Goal: Task Accomplishment & Management: Use online tool/utility

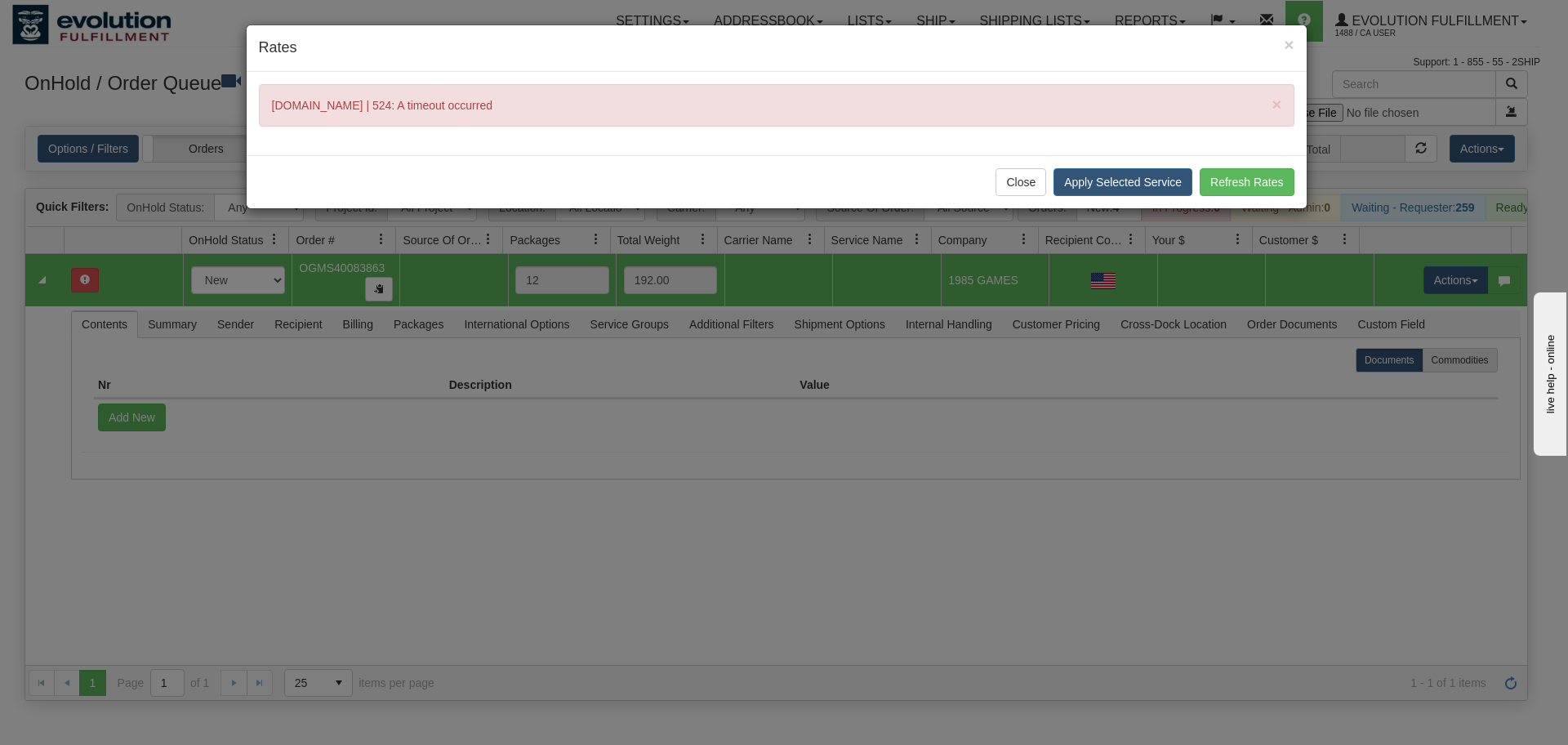
scroll to position [0, 9]
click at [1028, 180] on button "Close" at bounding box center [1020, 183] width 50 height 28
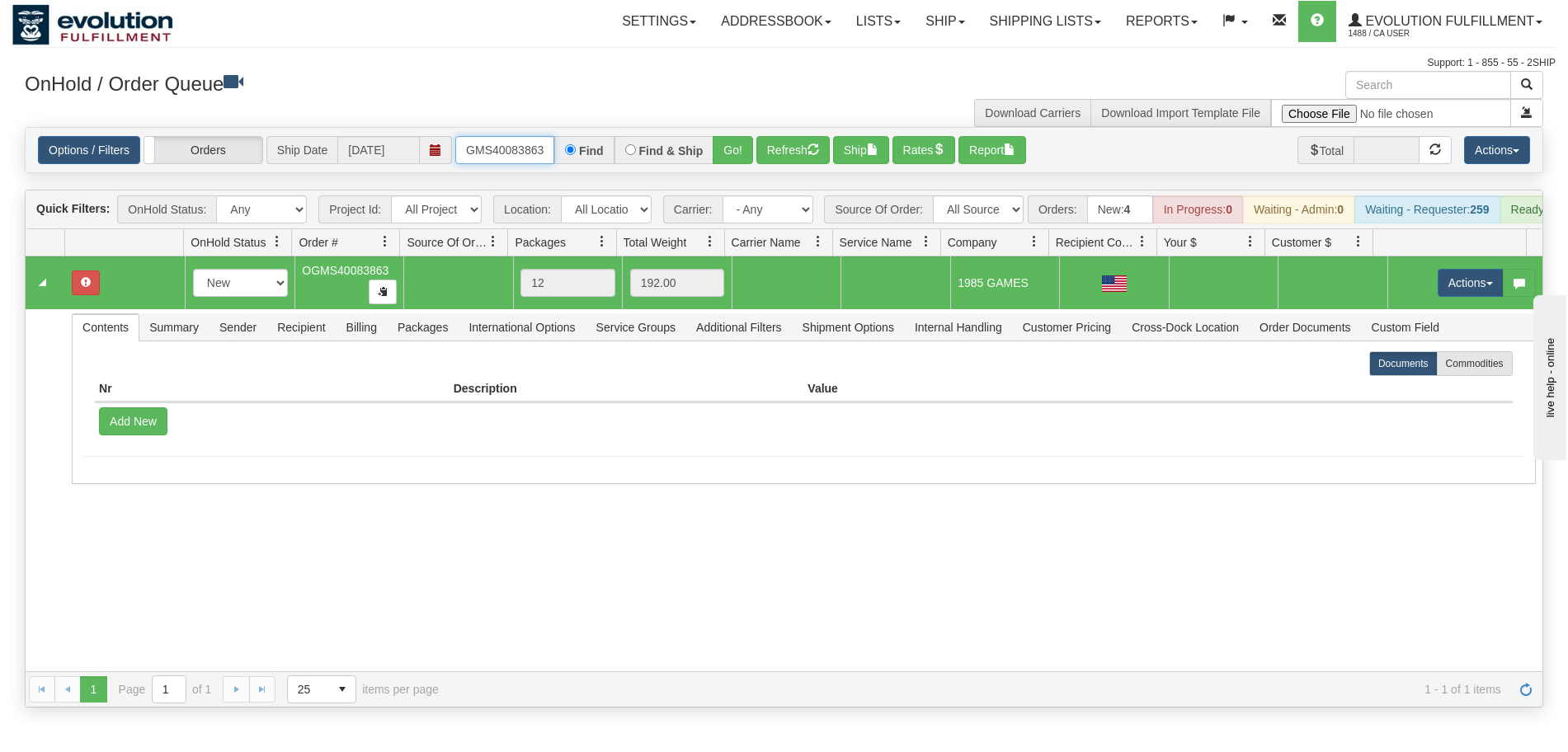
click at [489, 147] on input "OGMS40083863" at bounding box center [504, 150] width 99 height 28
click at [684, 535] on div "31758071 Default 91505193 0 New In Progress Waiting - Admin Waiting - Requester…" at bounding box center [784, 464] width 1517 height 414
click at [923, 21] on link "Ship" at bounding box center [945, 21] width 64 height 41
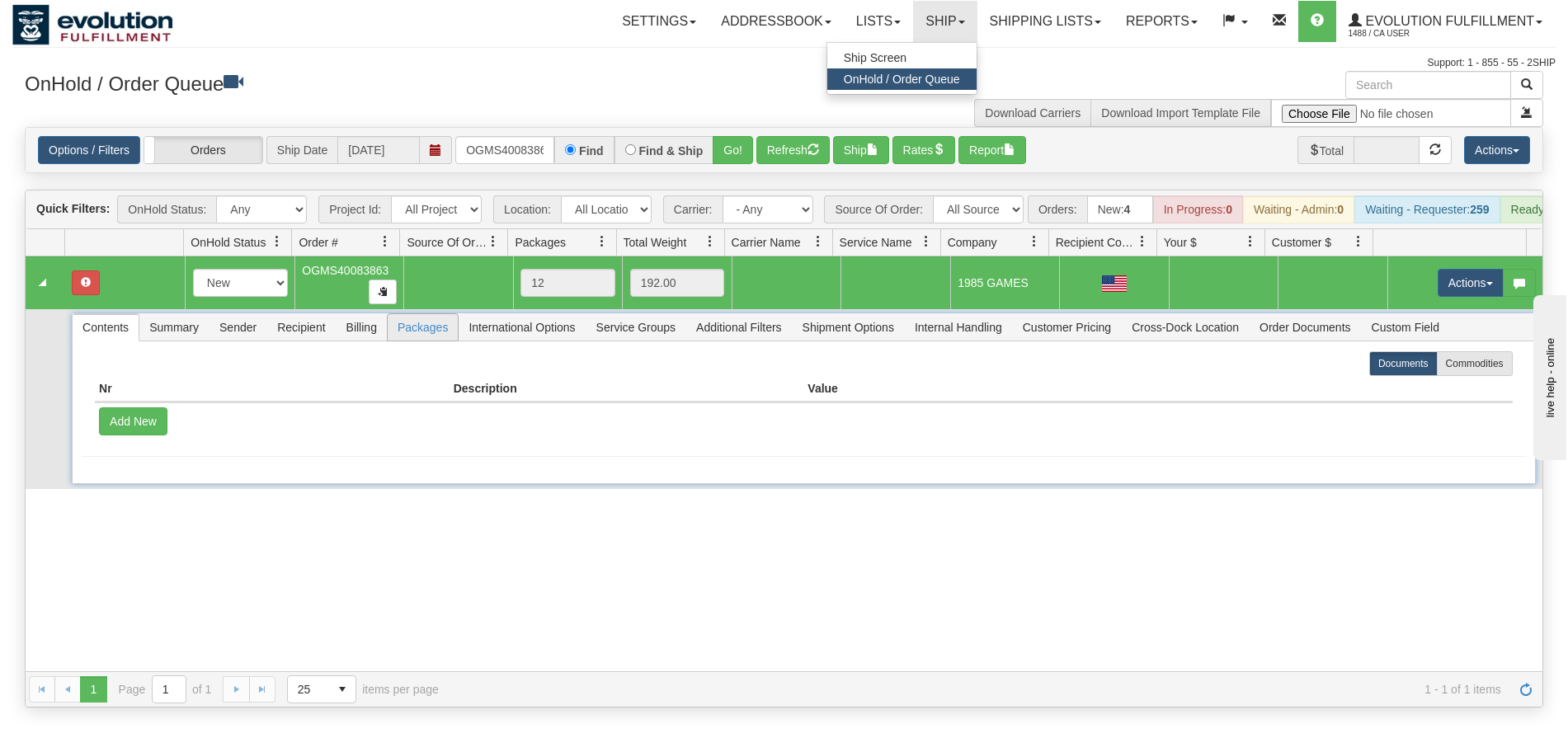
click at [405, 341] on span "Packages" at bounding box center [422, 327] width 70 height 26
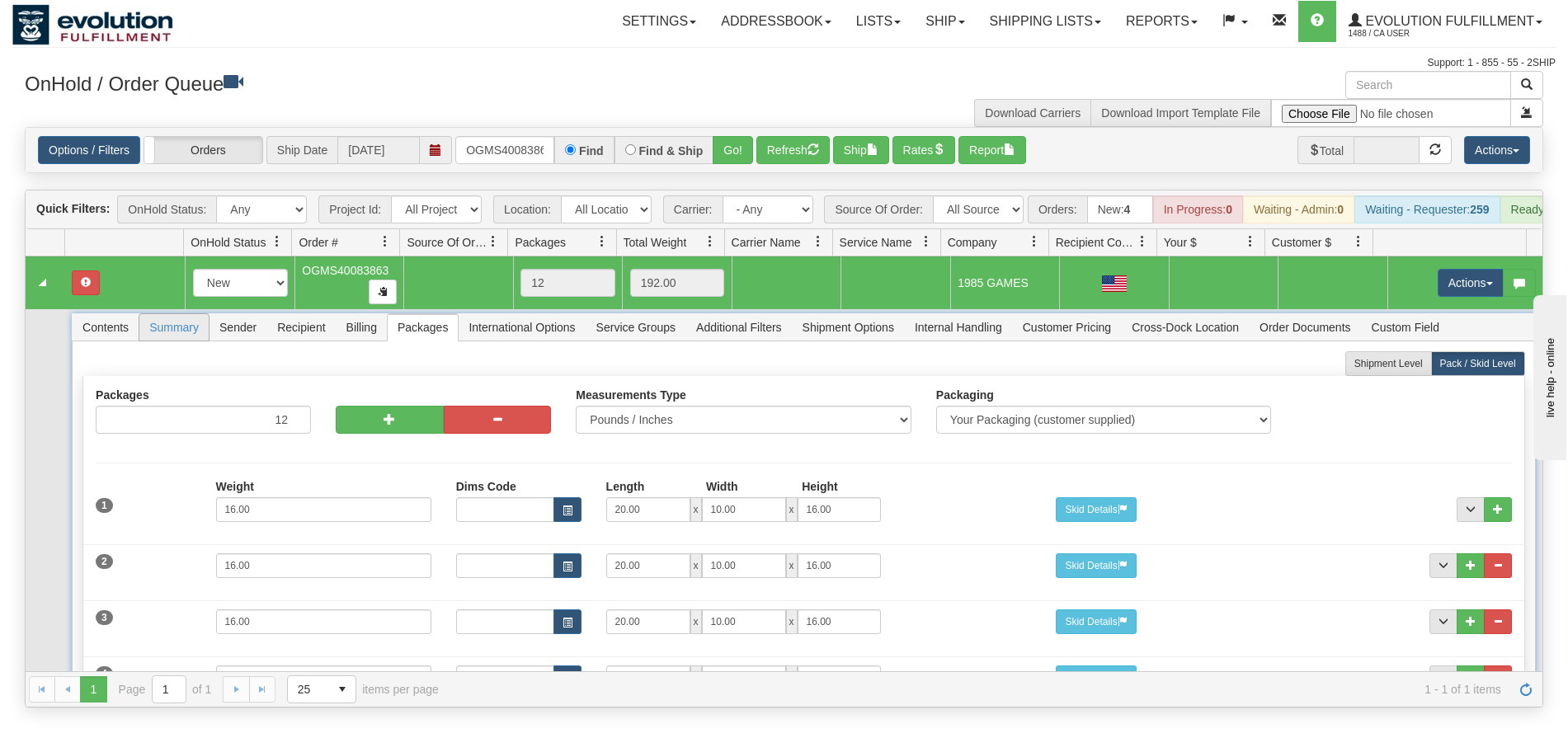
click at [183, 341] on span "Summary" at bounding box center [174, 327] width 70 height 26
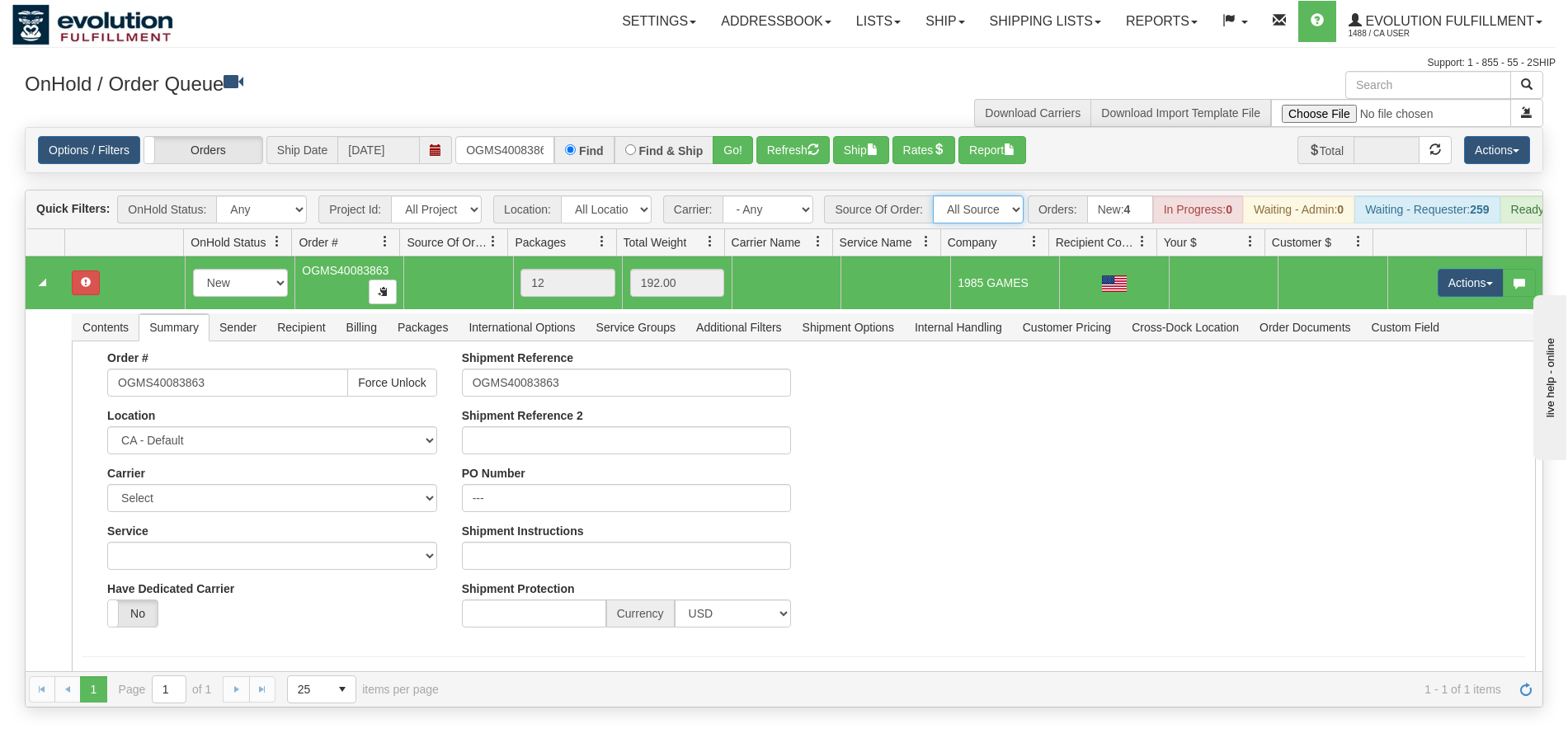
click at [1018, 212] on select "All Sources AirBlaster 2Ship Integration Ambler Apparel 2Ship Integration BC [M…" at bounding box center [977, 209] width 91 height 28
click at [1009, 208] on select "All Sources AirBlaster 2Ship Integration Ambler Apparel 2Ship Integration BC [M…" at bounding box center [977, 209] width 91 height 28
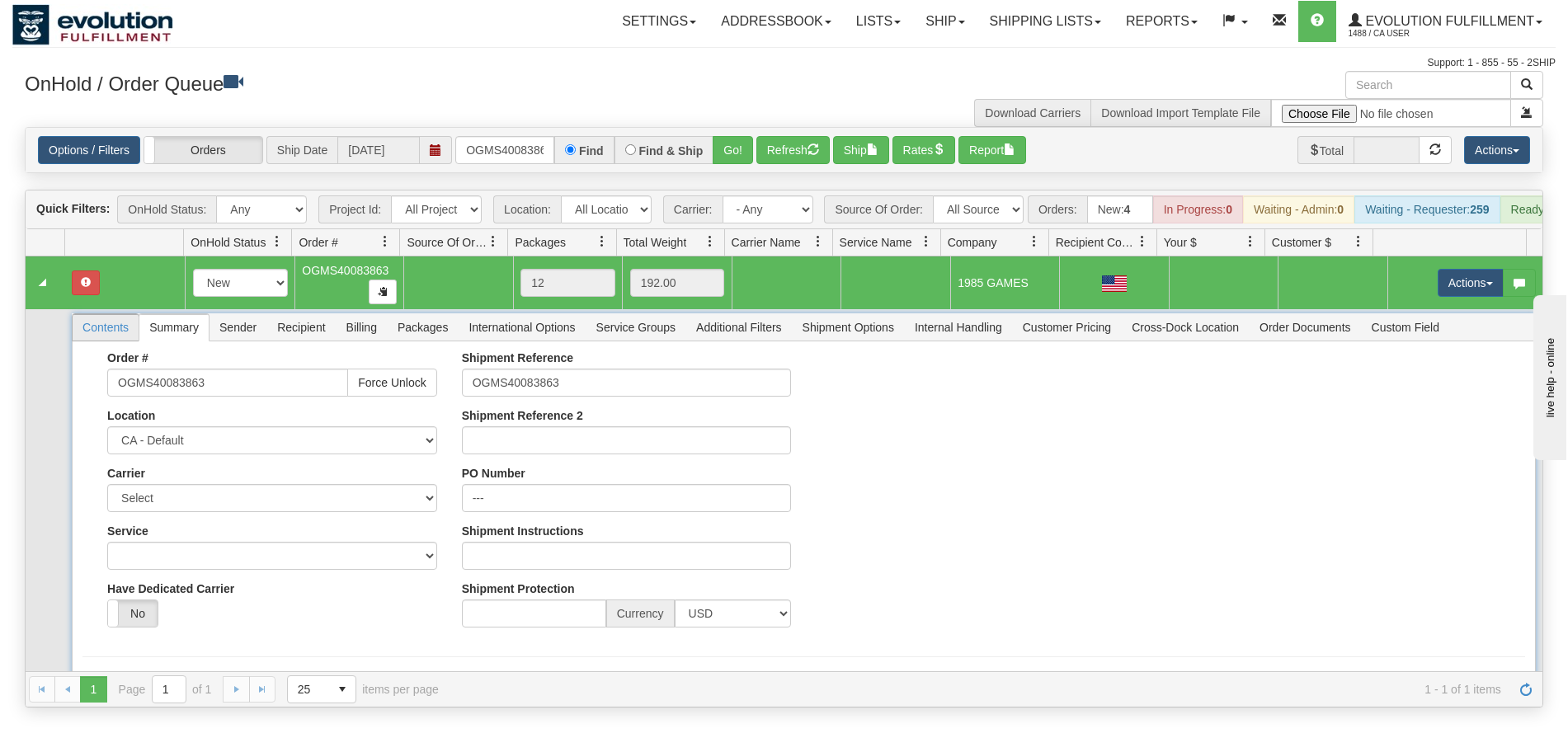
click at [105, 341] on span "Contents" at bounding box center [106, 327] width 66 height 26
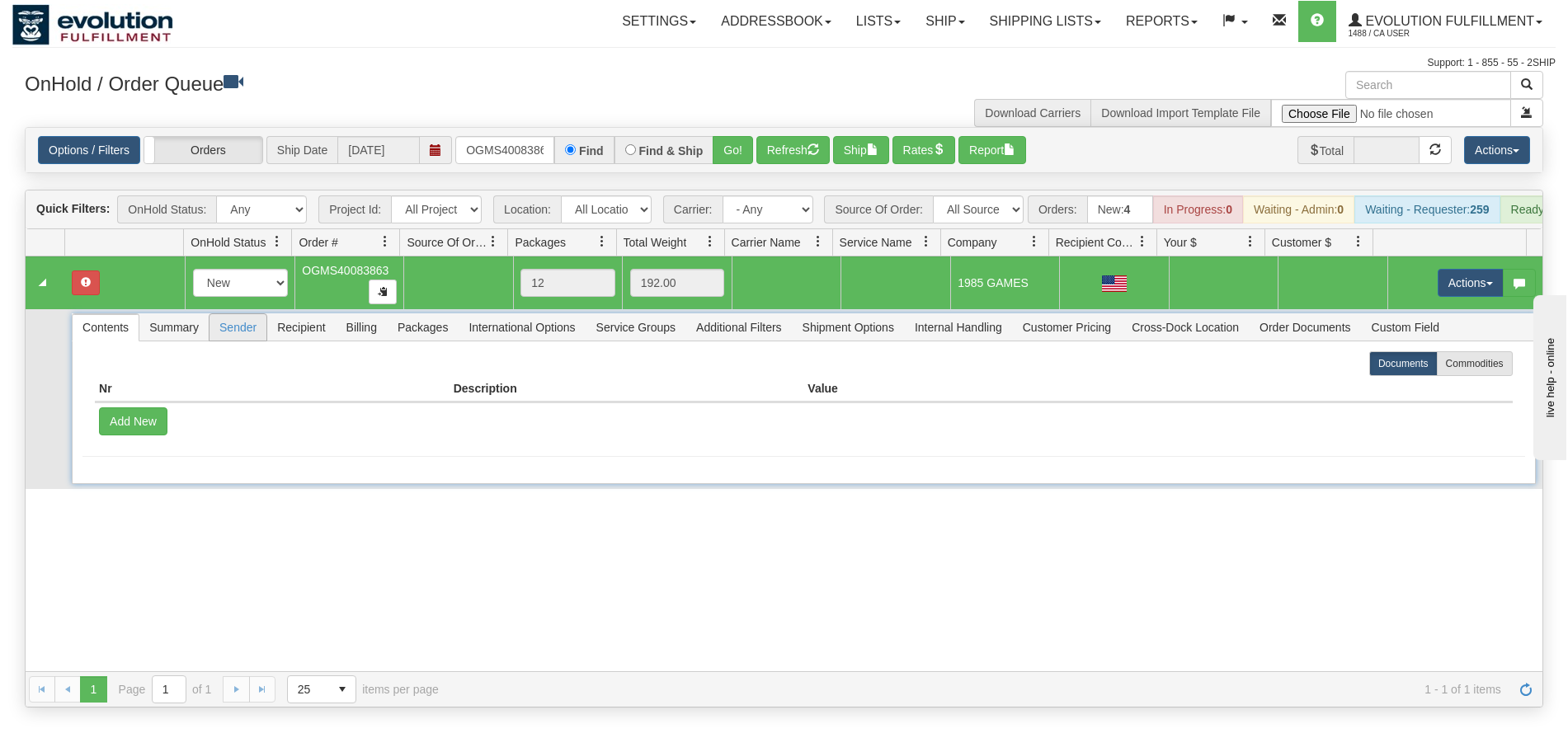
click at [257, 341] on span "Sender" at bounding box center [237, 327] width 57 height 26
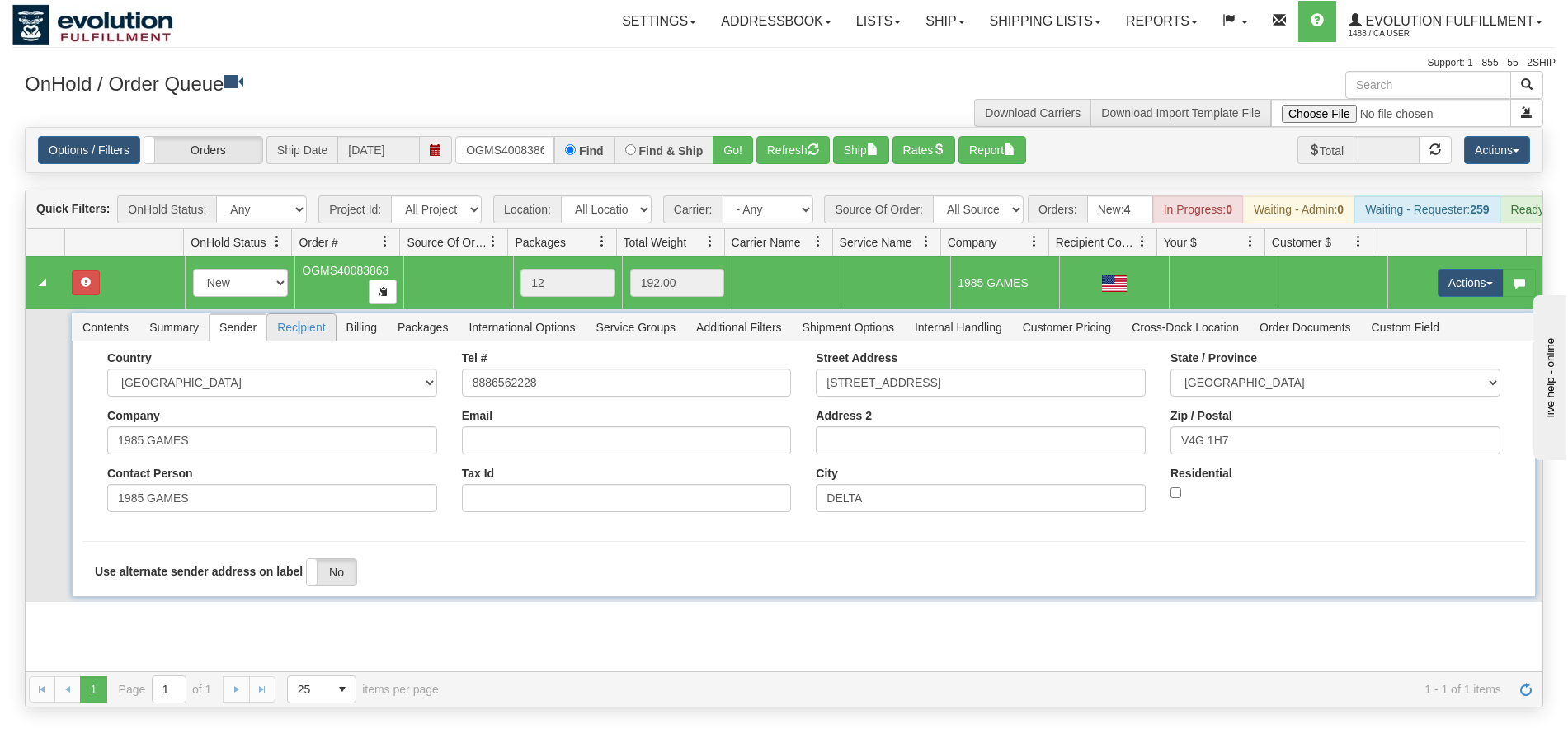
click at [300, 341] on span "Recipient" at bounding box center [301, 327] width 68 height 26
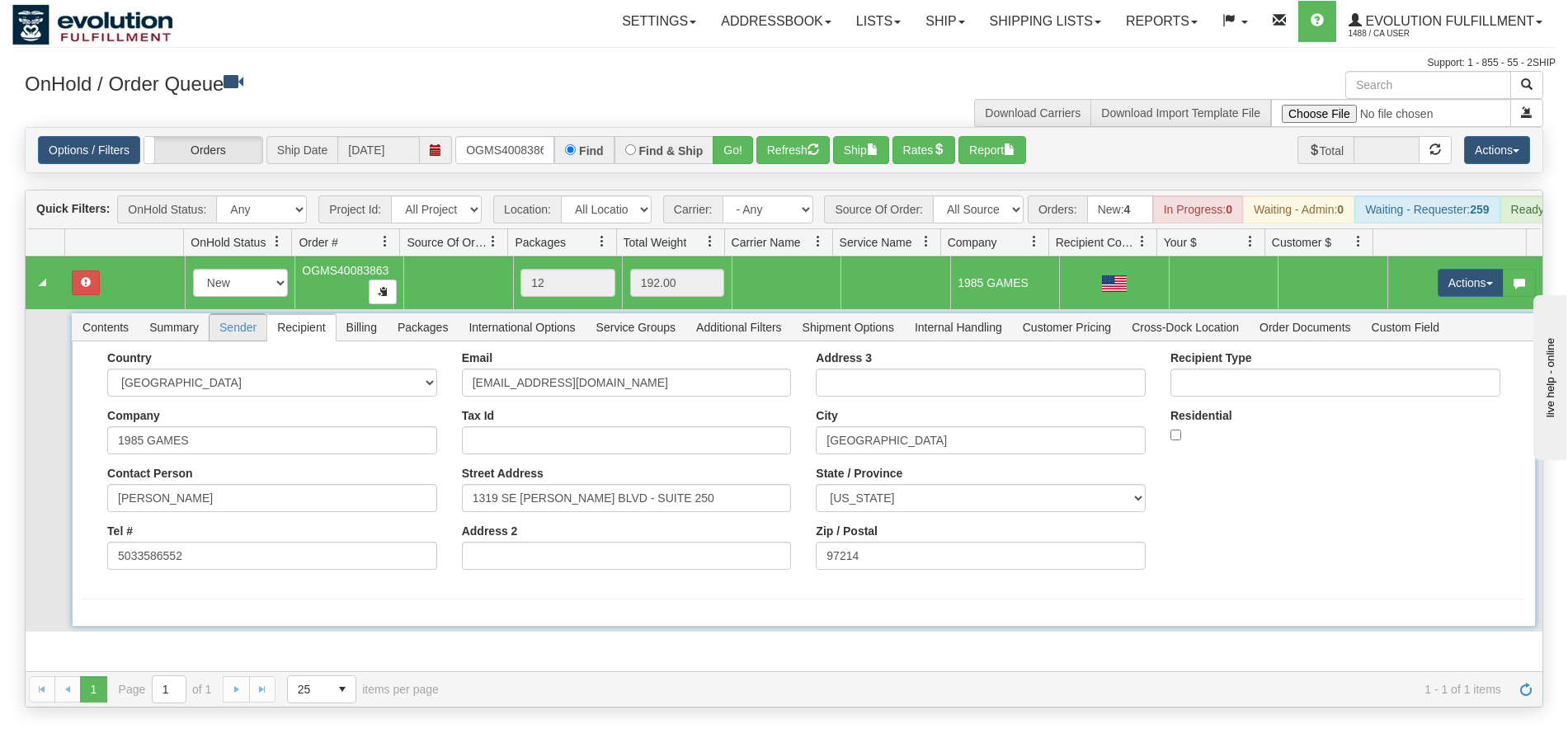
click at [229, 341] on span "Sender" at bounding box center [237, 327] width 57 height 26
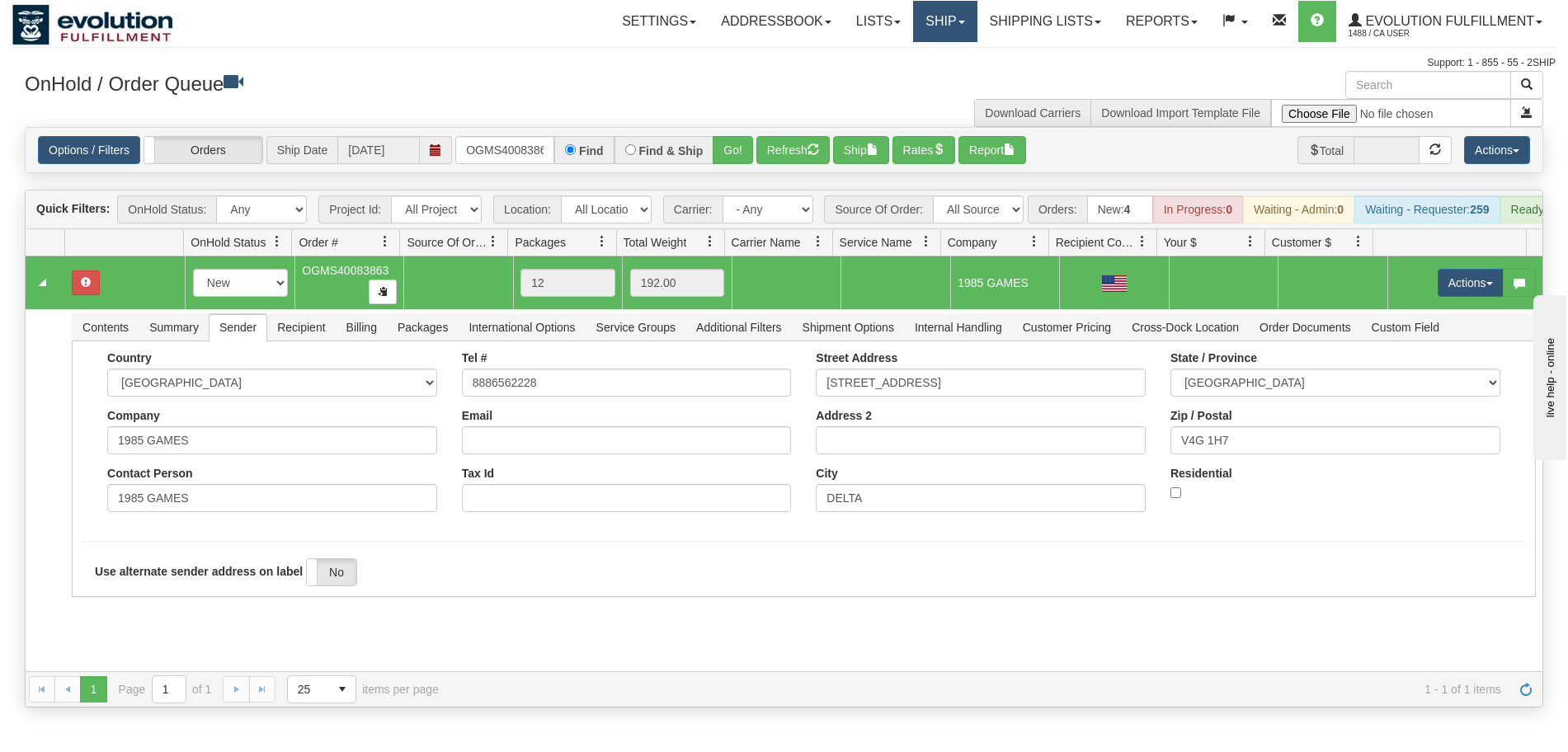
click at [929, 16] on link "Ship" at bounding box center [945, 21] width 64 height 41
click at [915, 57] on link "Ship Screen" at bounding box center [902, 58] width 149 height 22
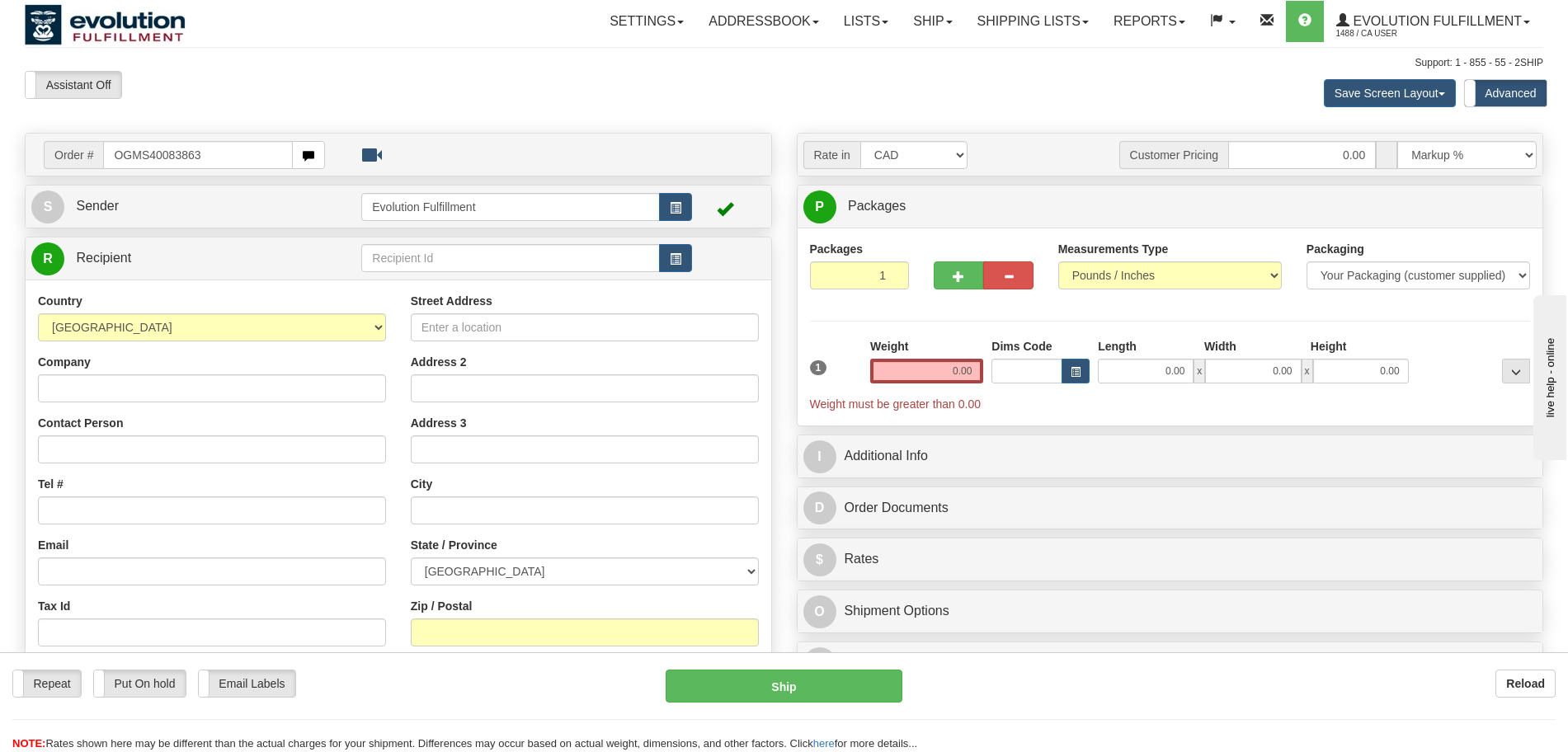
type input "OGMS40083863"
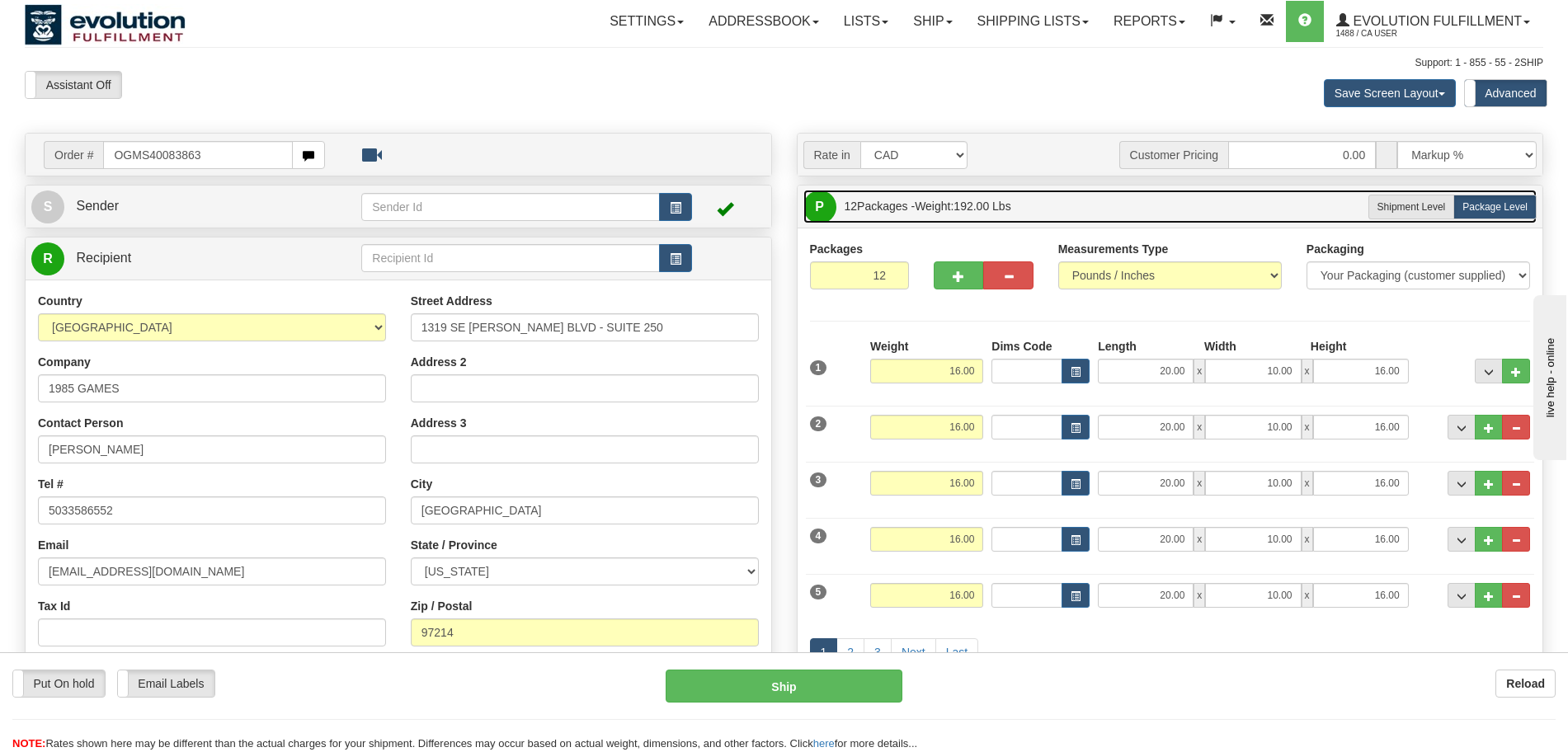
drag, startPoint x: 944, startPoint y: 208, endPoint x: 944, endPoint y: 220, distance: 12.0
click at [944, 208] on span "Weight: 192.00 Lbs" at bounding box center [962, 205] width 97 height 13
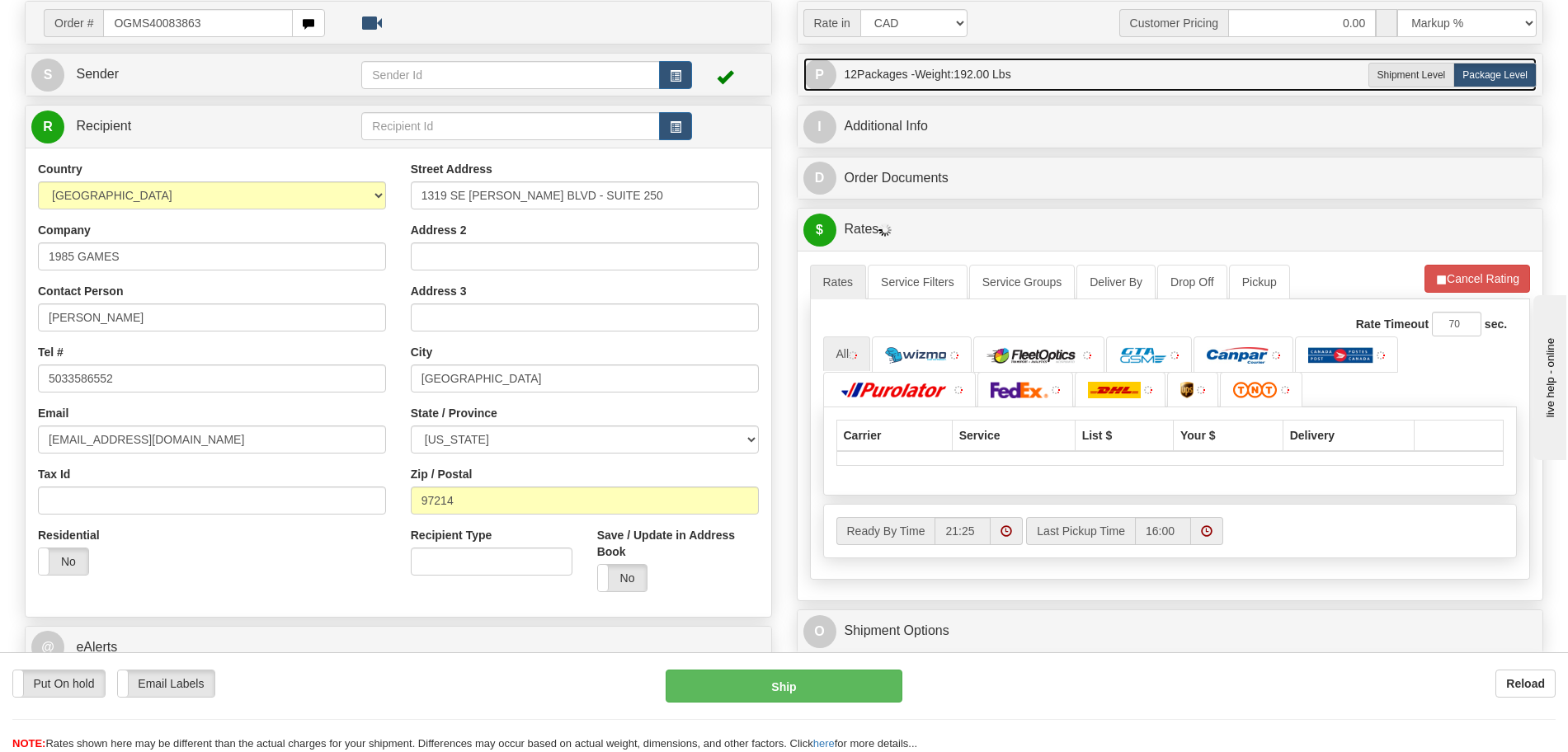
scroll to position [137, 0]
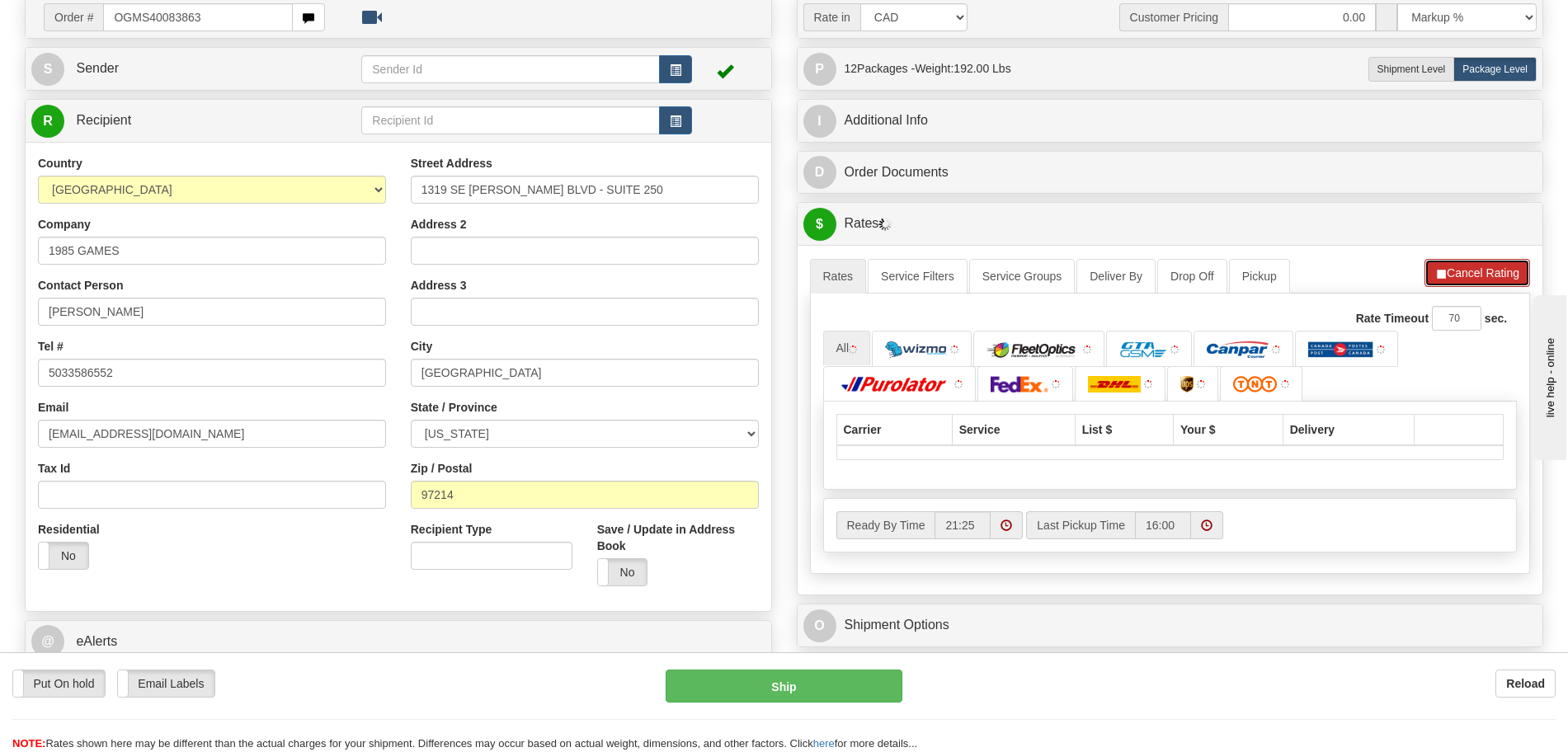
click at [1486, 273] on button "Cancel Rating" at bounding box center [1477, 273] width 106 height 28
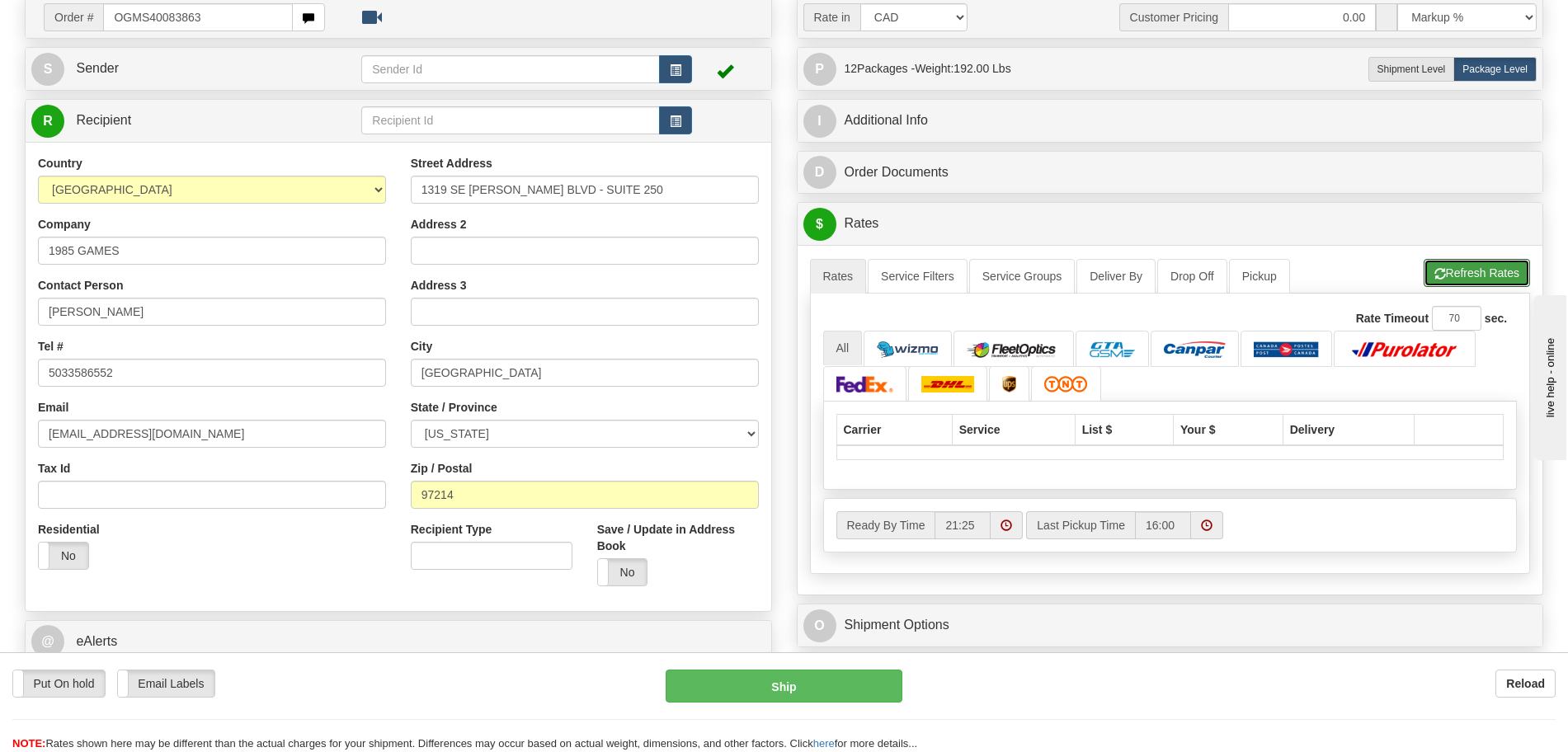
click at [1486, 273] on button "Refresh Rates" at bounding box center [1476, 273] width 107 height 28
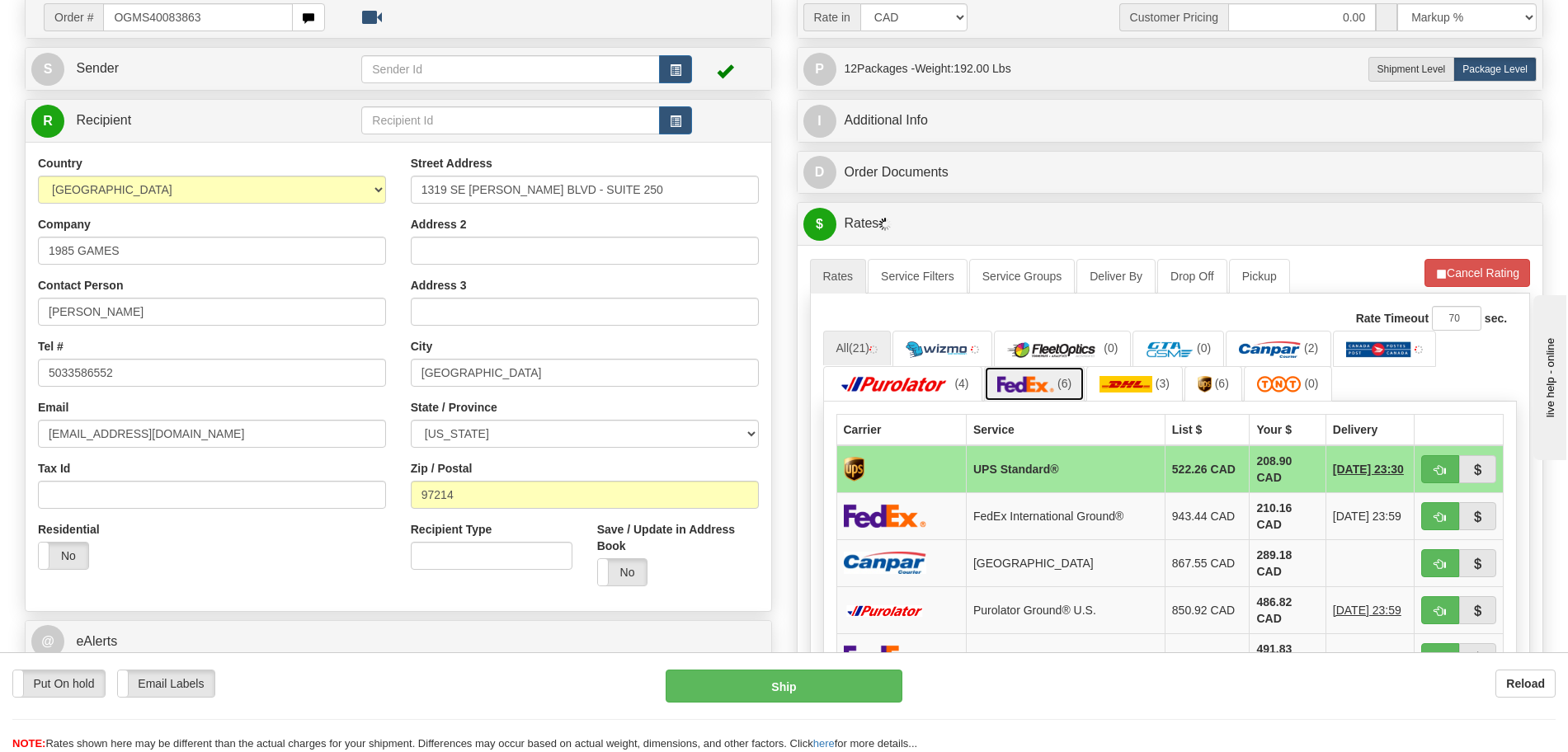
click at [1035, 386] on img at bounding box center [1026, 384] width 58 height 17
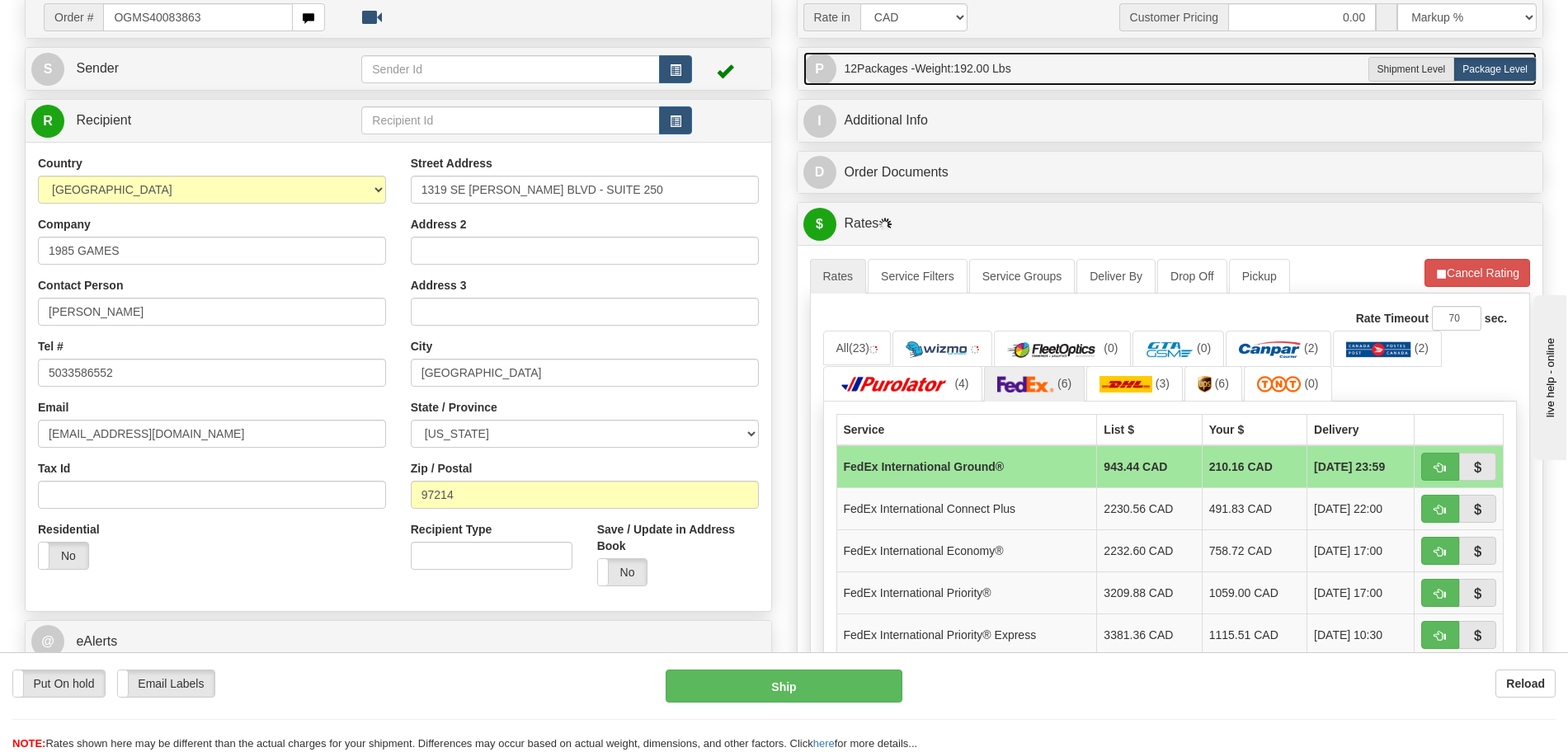
click at [941, 75] on span "Weight: 192.00 Lbs" at bounding box center [962, 68] width 97 height 13
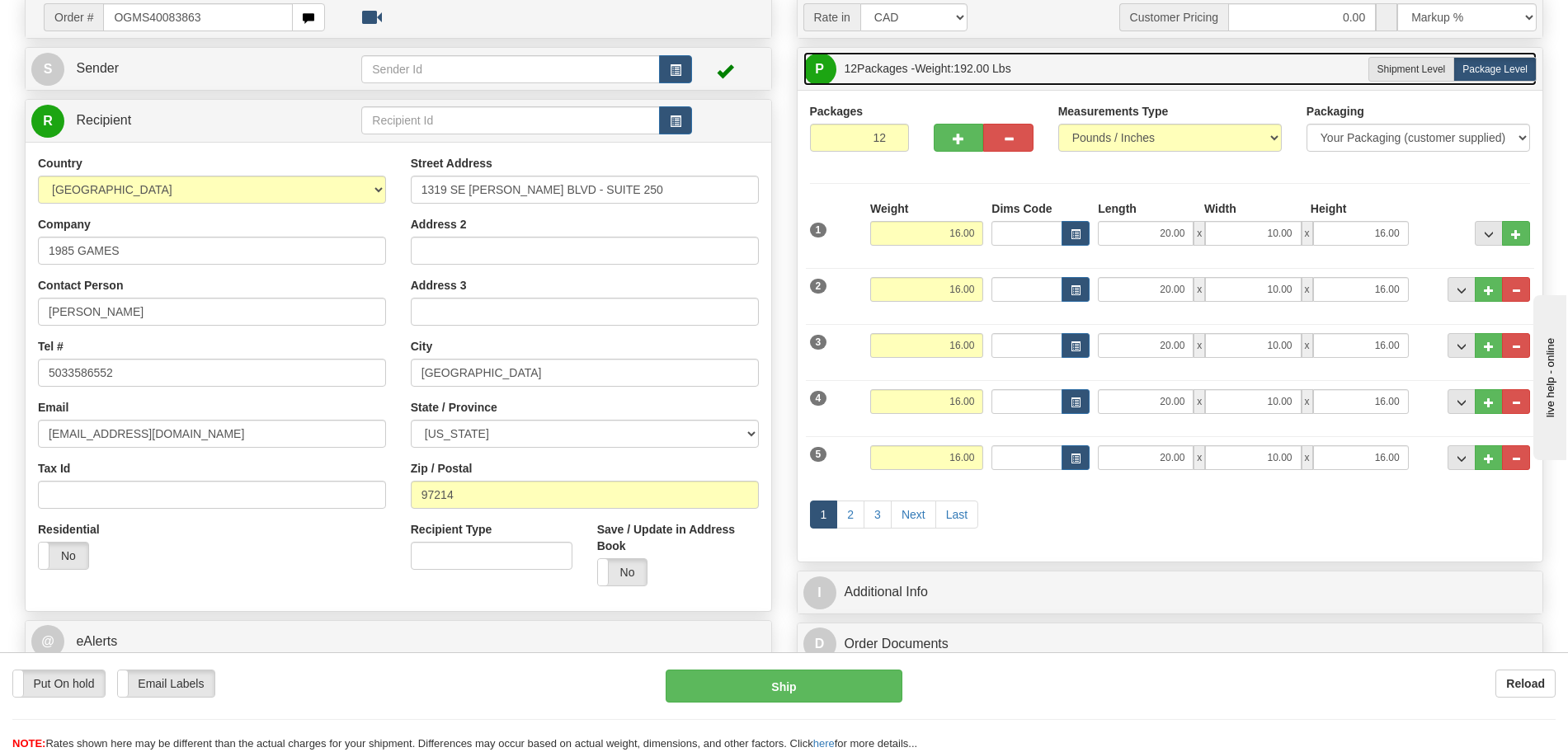
click at [893, 69] on span "12 Packages - Weight: 192.00 Lbs" at bounding box center [927, 68] width 166 height 33
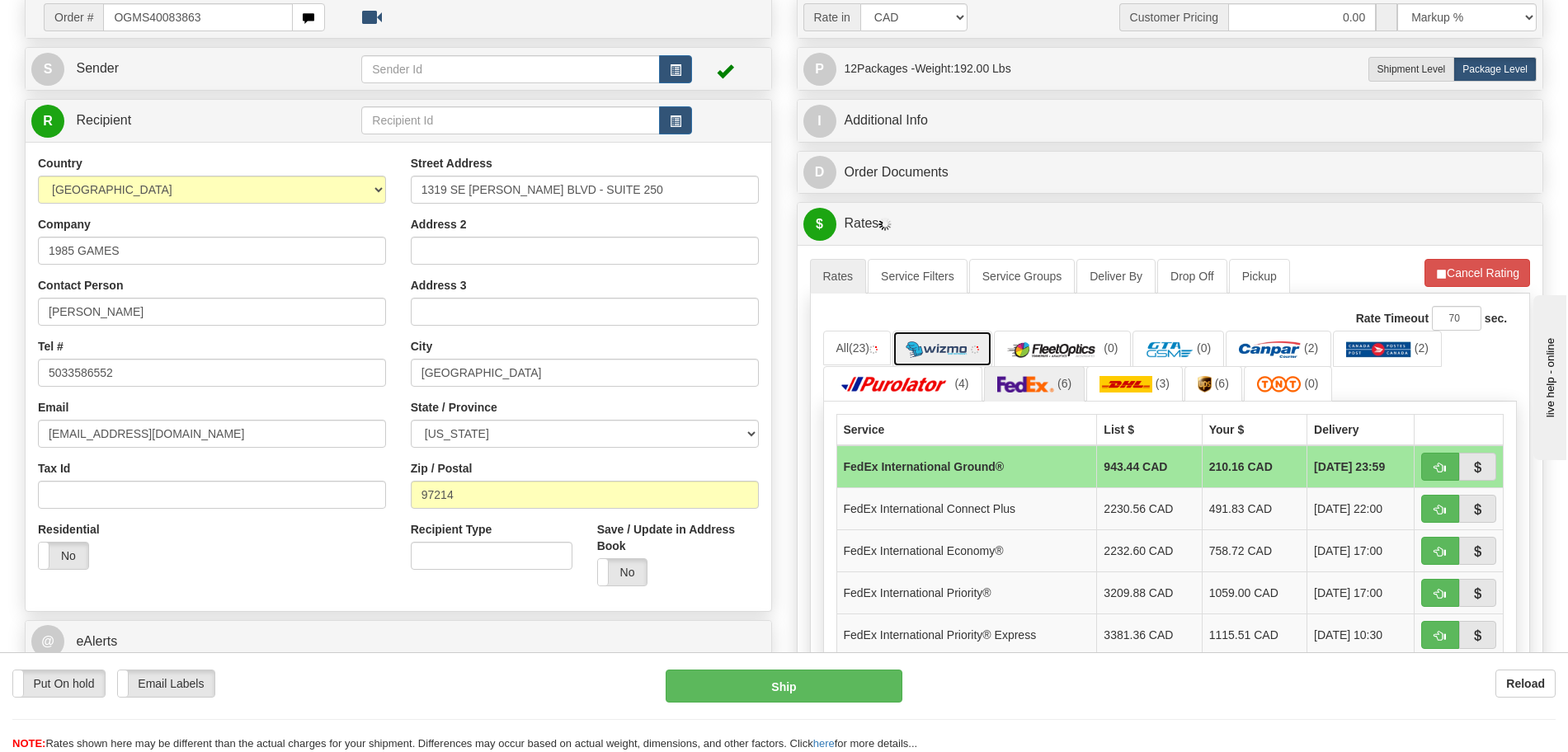
click at [967, 342] on img at bounding box center [936, 350] width 62 height 17
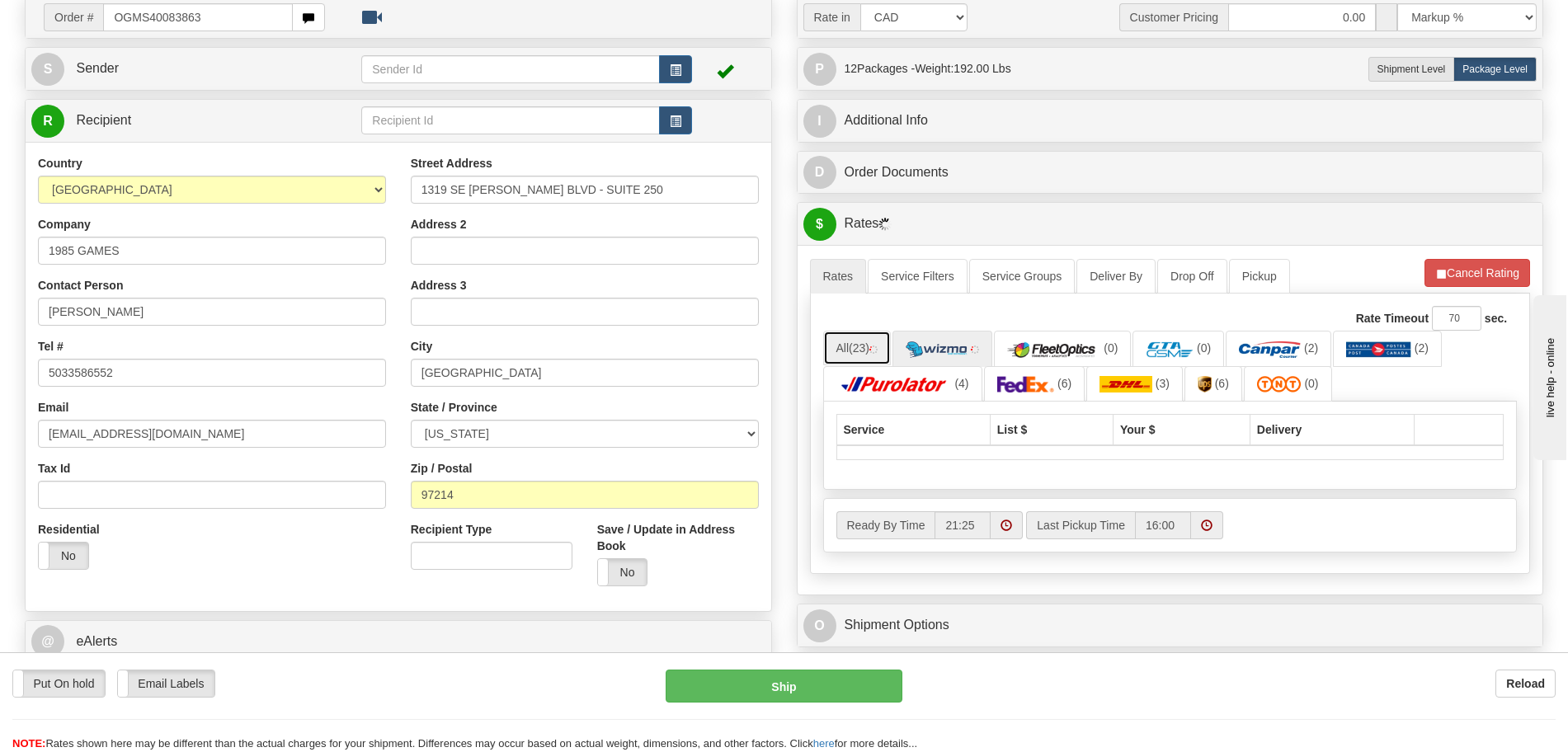
click at [870, 348] on span "(23)" at bounding box center [859, 348] width 21 height 13
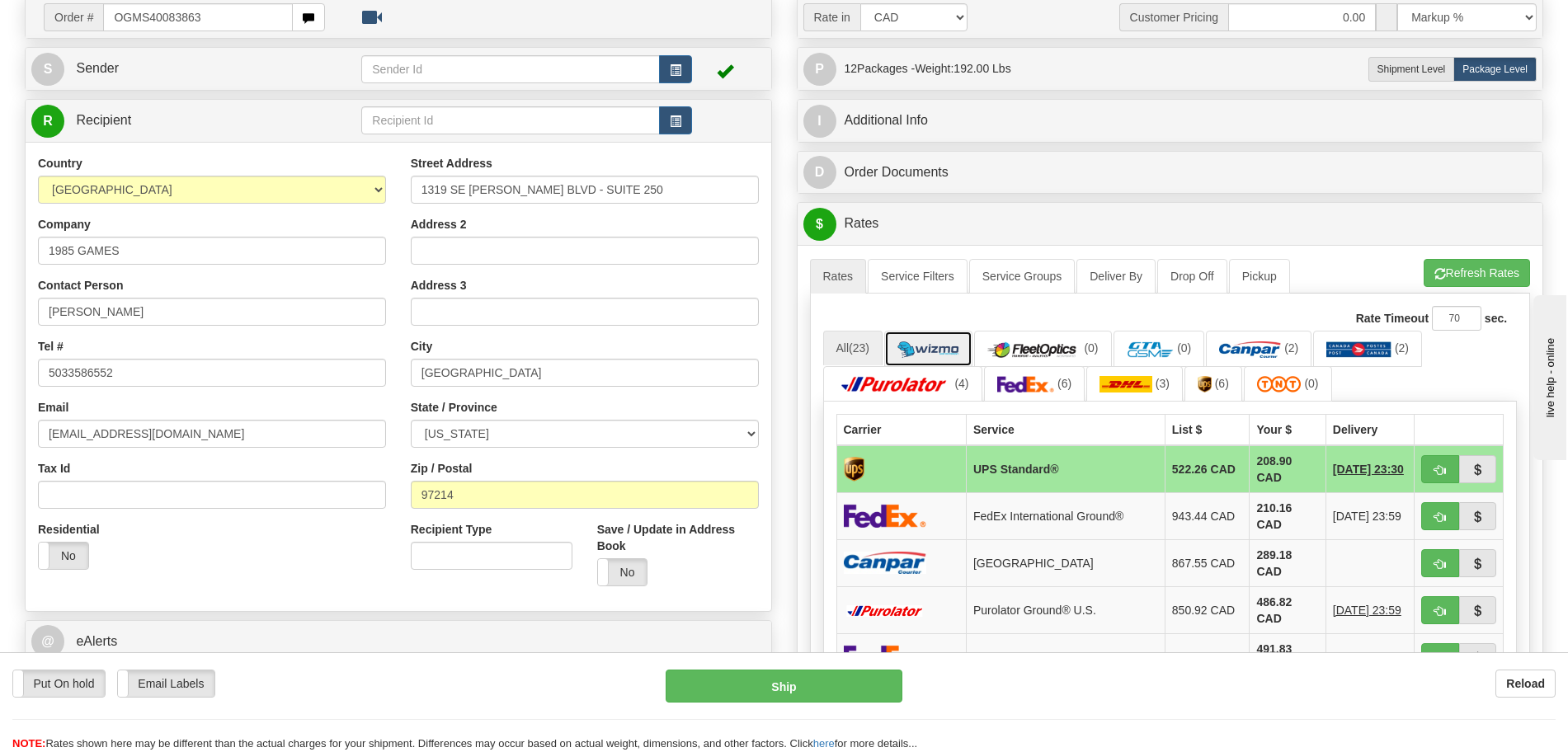
click at [930, 345] on img at bounding box center [928, 350] width 62 height 17
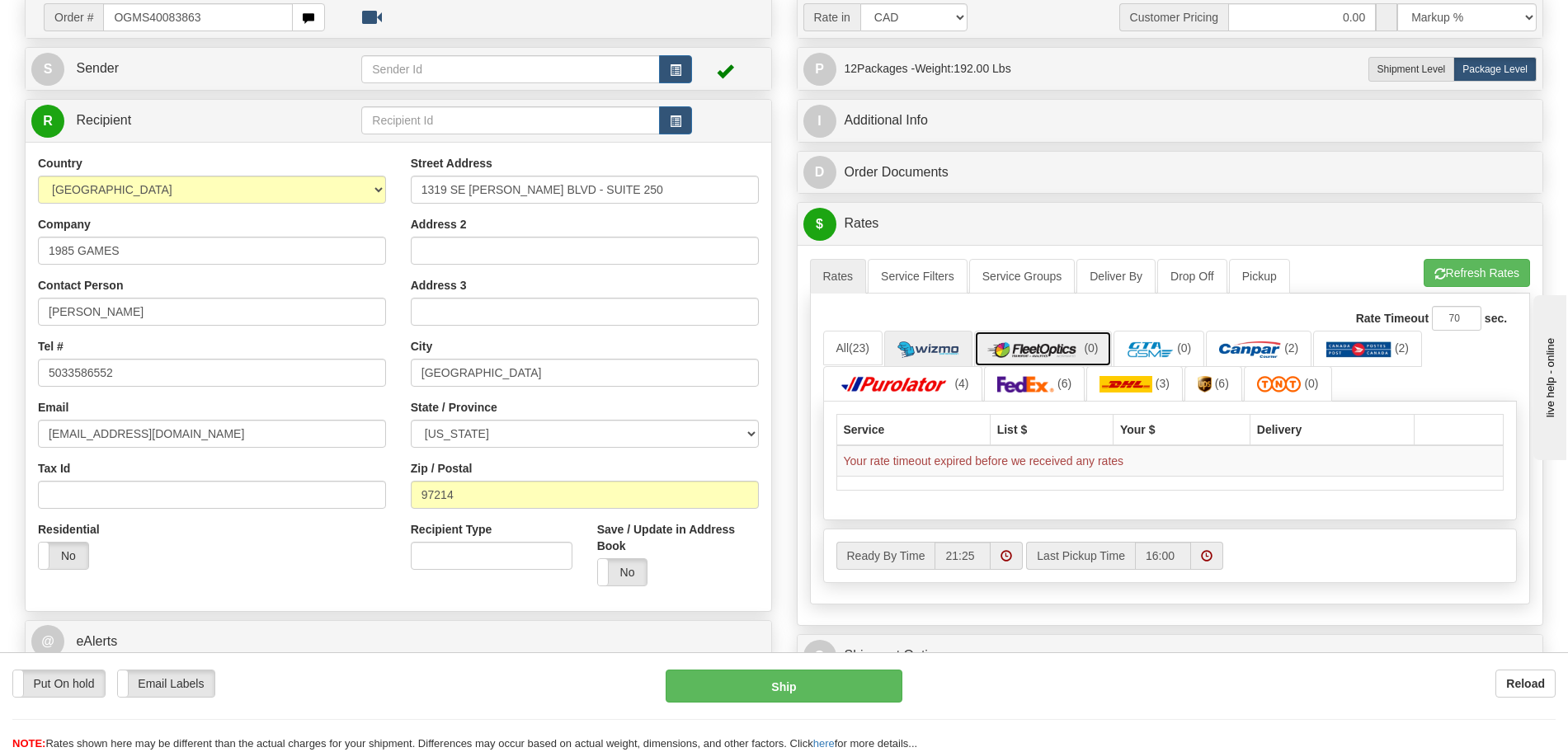
click at [1047, 343] on img at bounding box center [1034, 350] width 94 height 17
click at [943, 347] on img at bounding box center [928, 350] width 62 height 17
click at [1064, 388] on span "(6)" at bounding box center [1065, 382] width 14 height 13
